Goal: Information Seeking & Learning: Check status

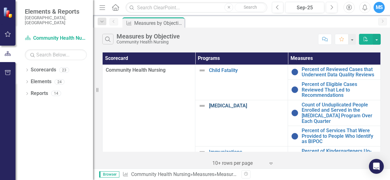
click at [242, 106] on link "[MEDICAL_DATA]" at bounding box center [247, 106] width 76 height 6
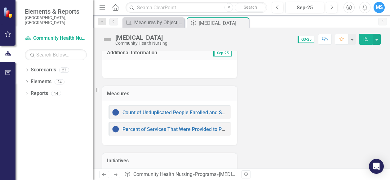
scroll to position [95, 0]
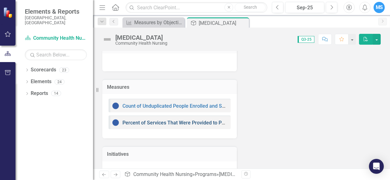
click at [199, 121] on link "Percent of Services That Were Provided to People Who Identify as BIPOC" at bounding box center [203, 123] width 163 height 6
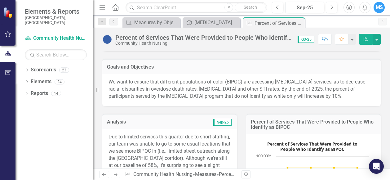
scroll to position [65, 0]
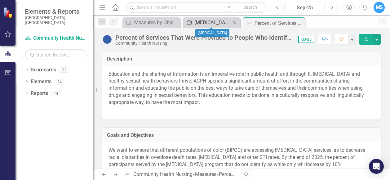
click at [207, 24] on div "[MEDICAL_DATA]" at bounding box center [212, 23] width 37 height 8
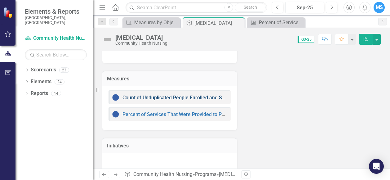
click at [205, 99] on link "Count of Unduplicated People Enrolled and Served in the [MEDICAL_DATA] Program …" at bounding box center [236, 98] width 228 height 6
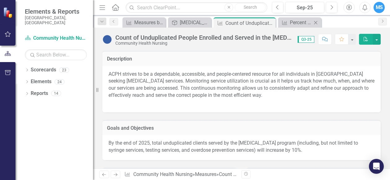
click at [313, 26] on div "Close" at bounding box center [316, 23] width 8 height 8
